Goal: Task Accomplishment & Management: Use online tool/utility

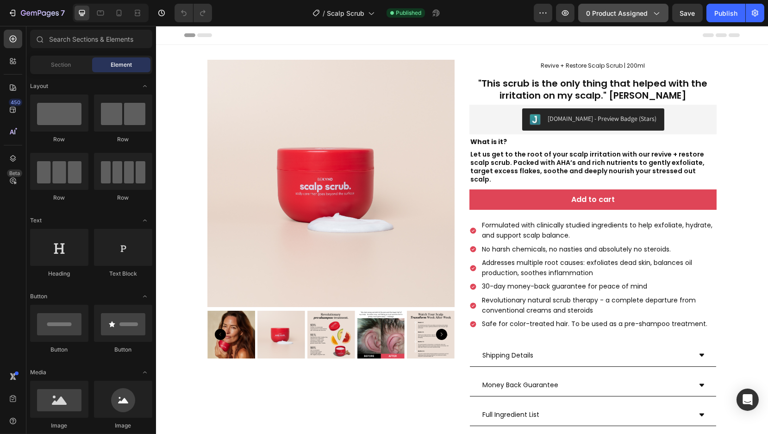
click at [658, 15] on icon "button" at bounding box center [655, 12] width 9 height 9
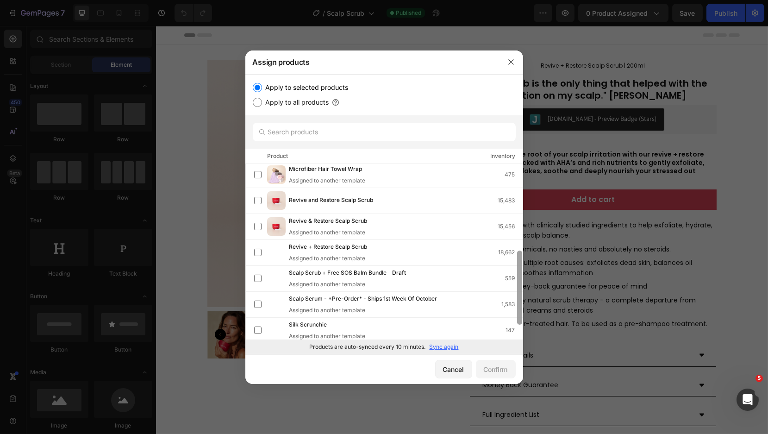
scroll to position [191, 0]
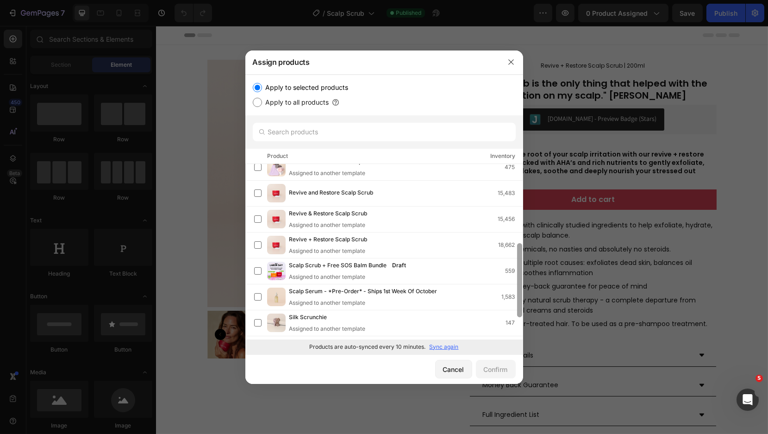
drag, startPoint x: 518, startPoint y: 207, endPoint x: 523, endPoint y: 288, distance: 81.2
click at [523, 288] on div "Assign products Apply to selected products Apply to all products Product Invent…" at bounding box center [384, 217] width 768 height 434
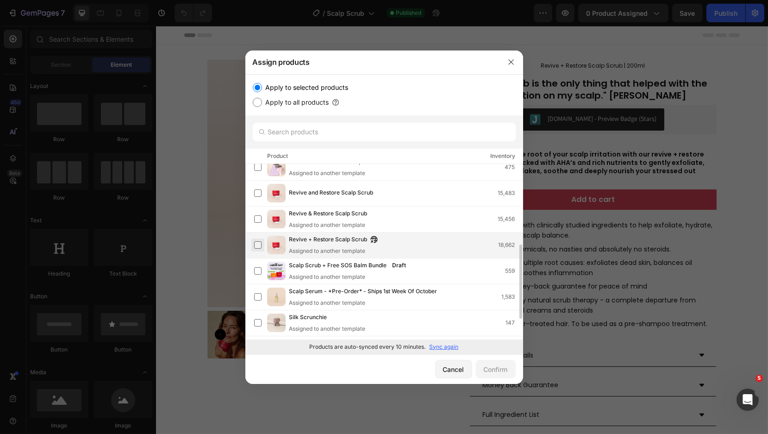
click at [258, 245] on label at bounding box center [257, 244] width 7 height 7
click at [499, 370] on div "Confirm" at bounding box center [496, 369] width 24 height 10
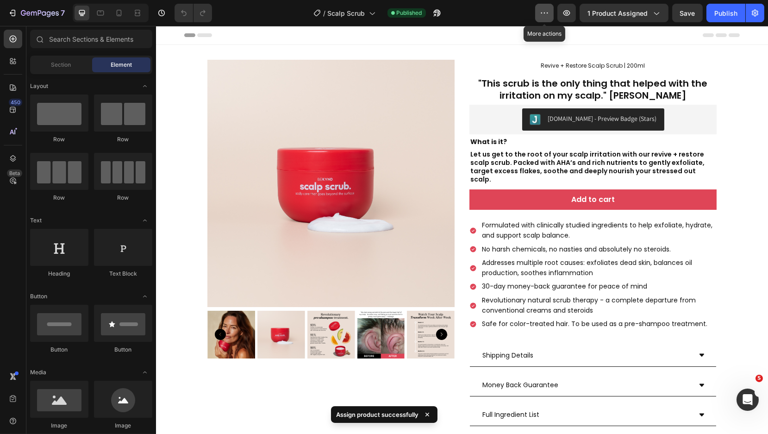
click at [537, 18] on button "button" at bounding box center [544, 13] width 19 height 19
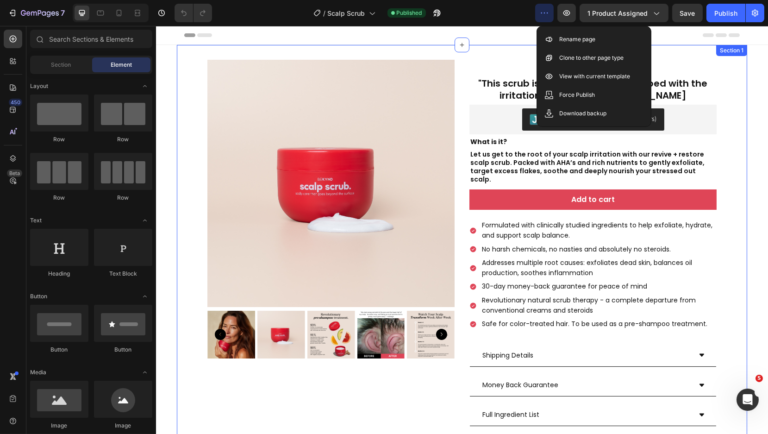
click at [670, 42] on div "Header" at bounding box center [462, 35] width 556 height 19
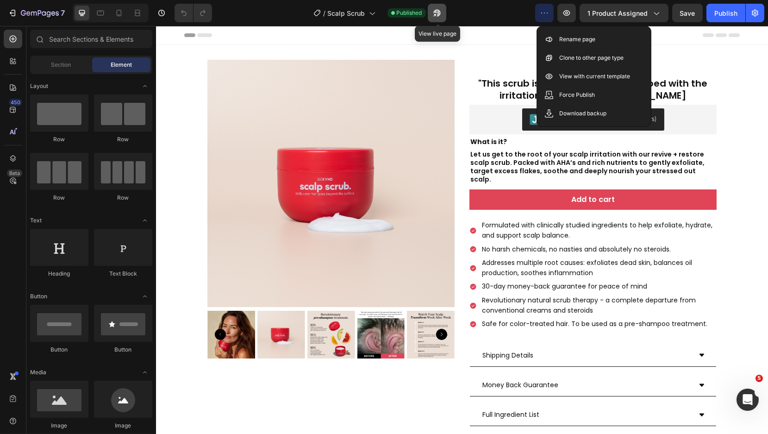
click at [435, 15] on icon "button" at bounding box center [436, 12] width 9 height 9
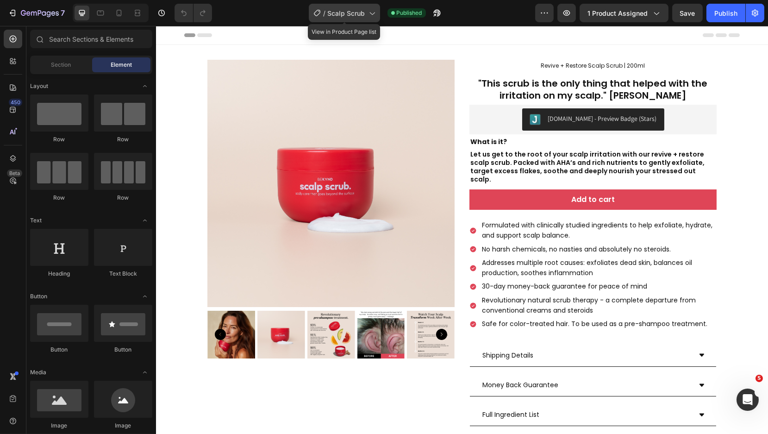
click at [354, 18] on div "/ Scalp Scrub" at bounding box center [344, 13] width 71 height 19
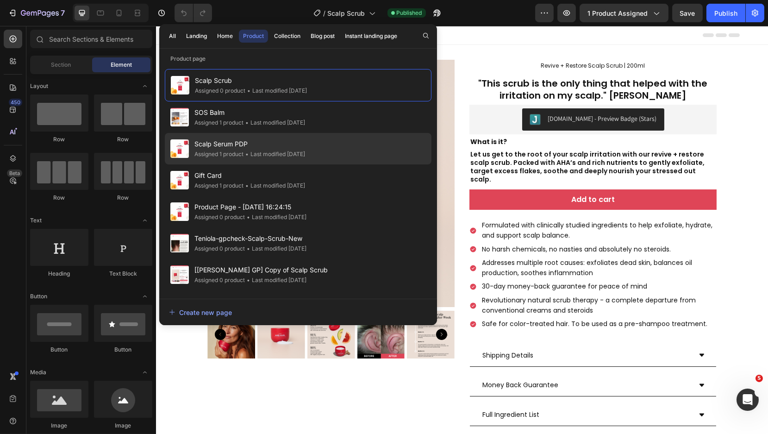
click at [329, 153] on div "Scalp Serum PDP Assigned 1 product • Last modified [DATE]" at bounding box center [298, 148] width 267 height 31
